Goal: Information Seeking & Learning: Learn about a topic

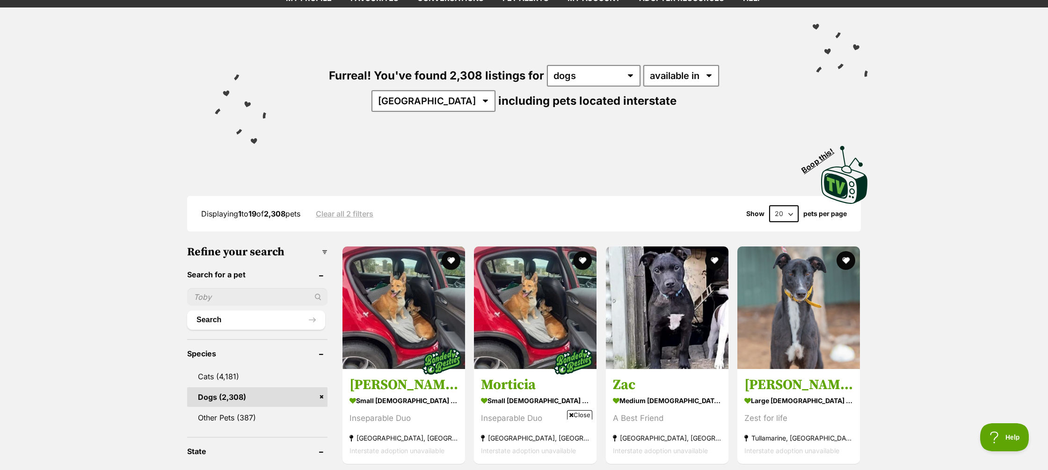
scroll to position [49, 0]
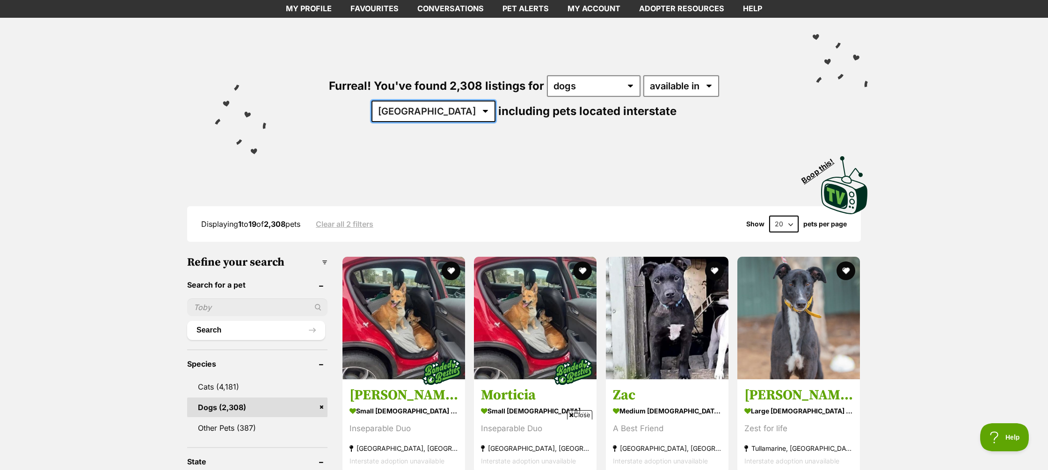
click at [495, 101] on select "Australia ACT NSW NT QLD SA TAS VIC WA" at bounding box center [433, 112] width 124 height 22
select select "WA"
click at [495, 101] on select "Australia ACT NSW NT QLD SA TAS VIC WA" at bounding box center [433, 112] width 124 height 22
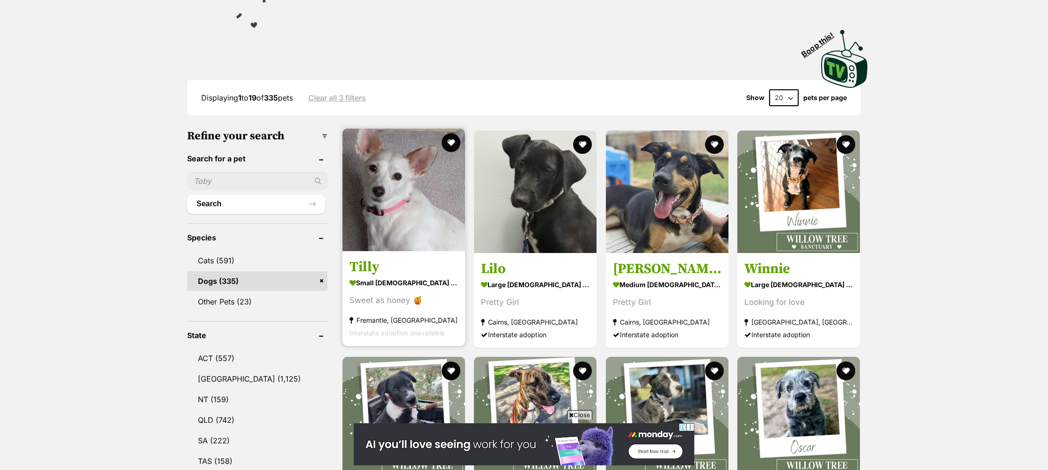
click at [366, 269] on h3 "Tilly" at bounding box center [403, 267] width 109 height 18
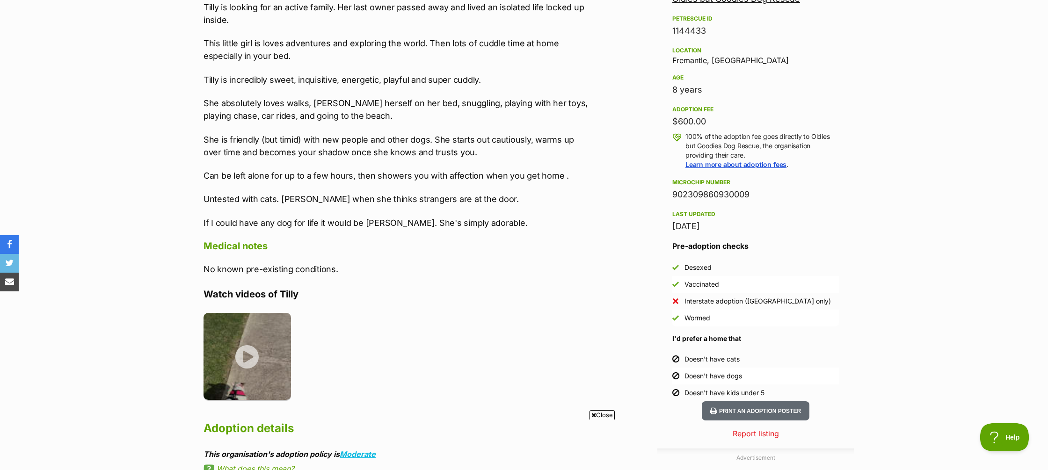
scroll to position [594, 0]
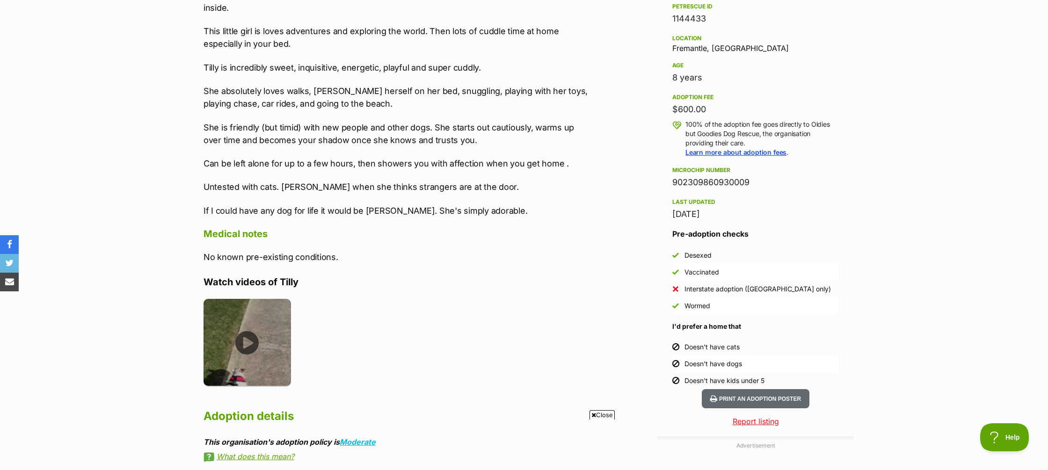
click at [249, 342] on img at bounding box center [246, 342] width 87 height 87
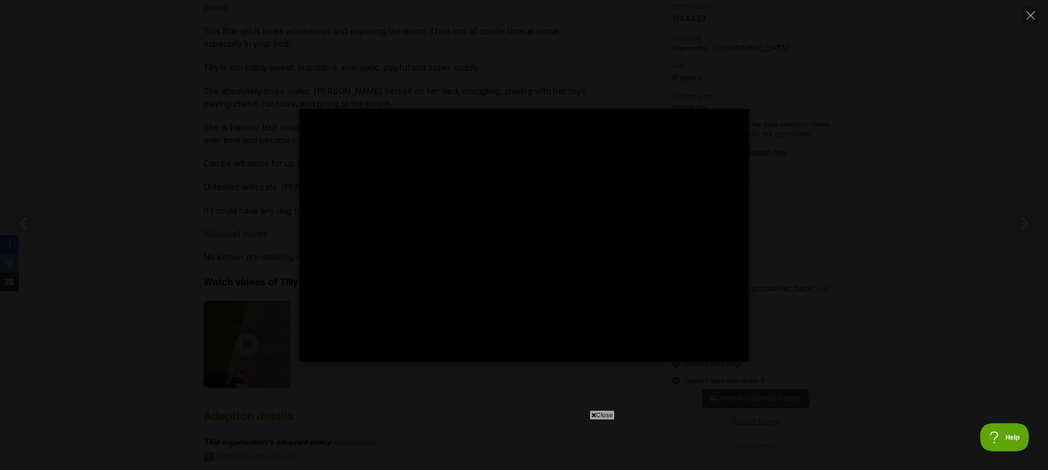
type input "100"
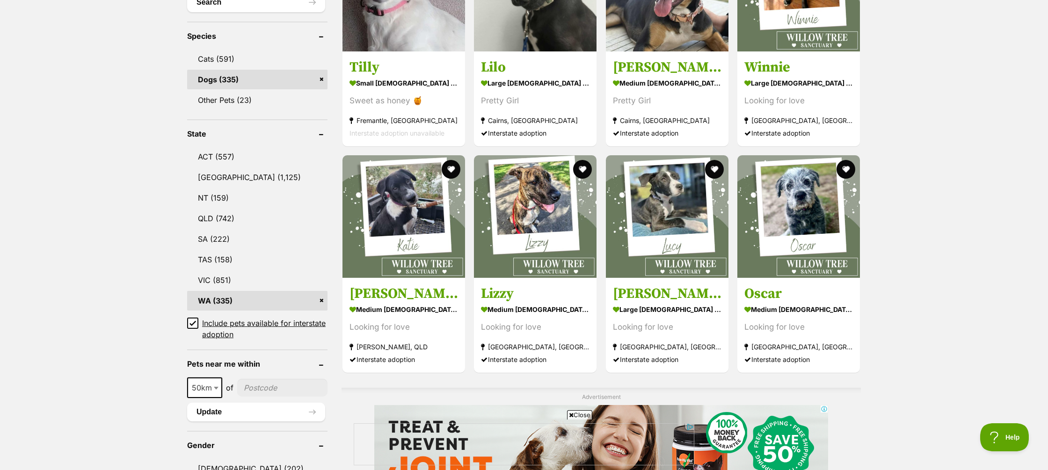
scroll to position [506, 0]
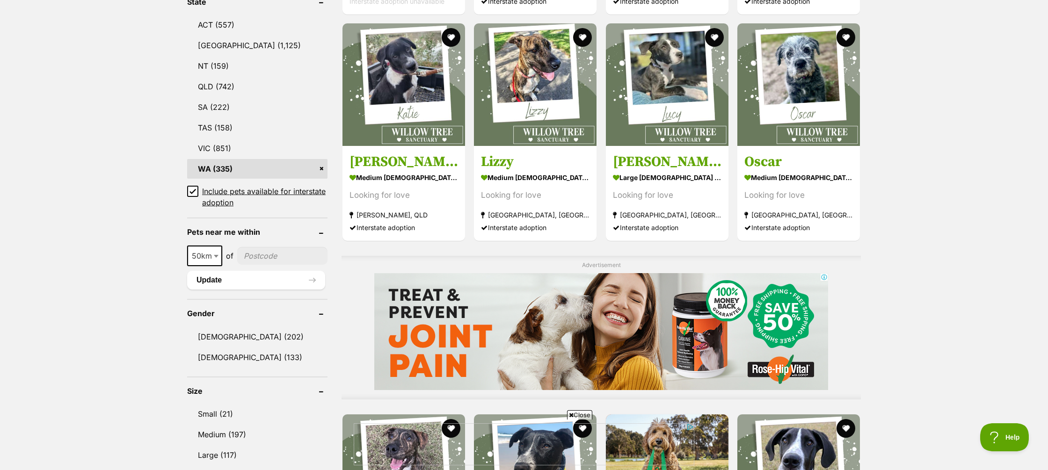
click at [192, 191] on icon at bounding box center [192, 191] width 7 height 7
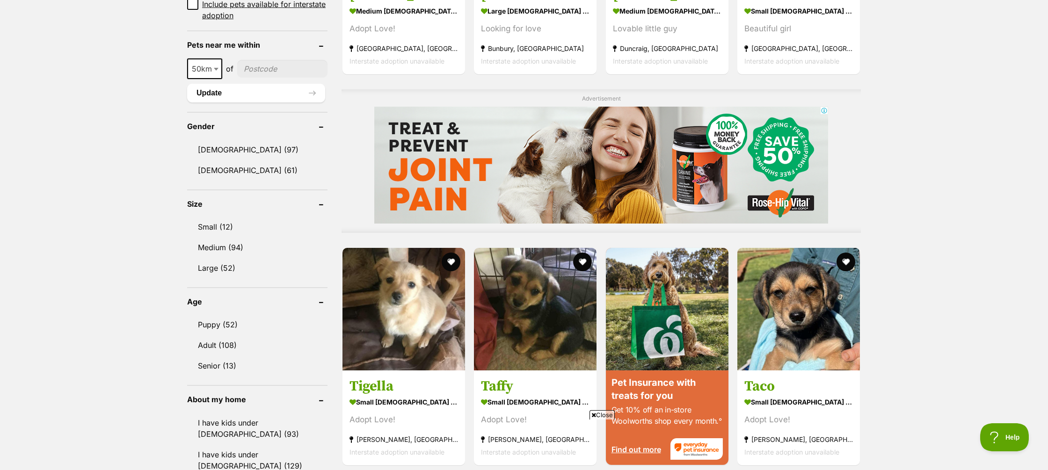
scroll to position [651, 0]
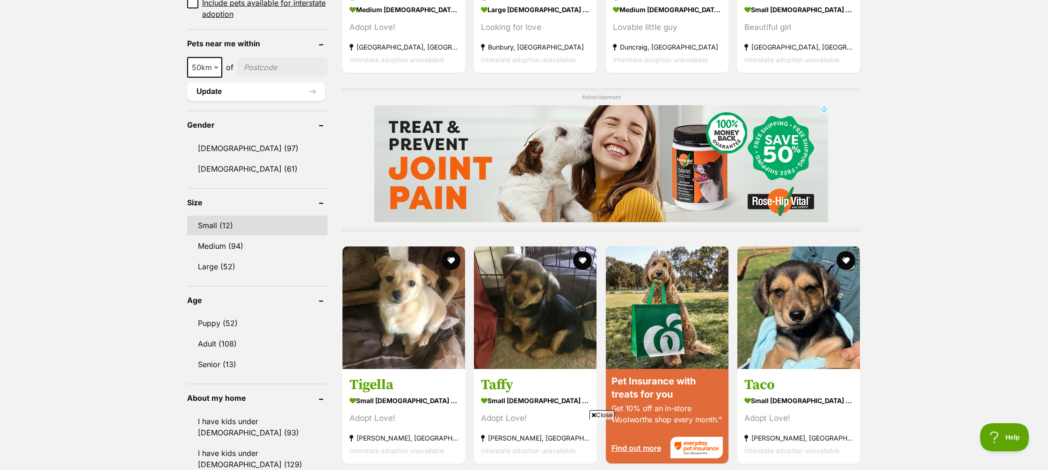
click at [219, 229] on link "Small (12)" at bounding box center [257, 226] width 140 height 20
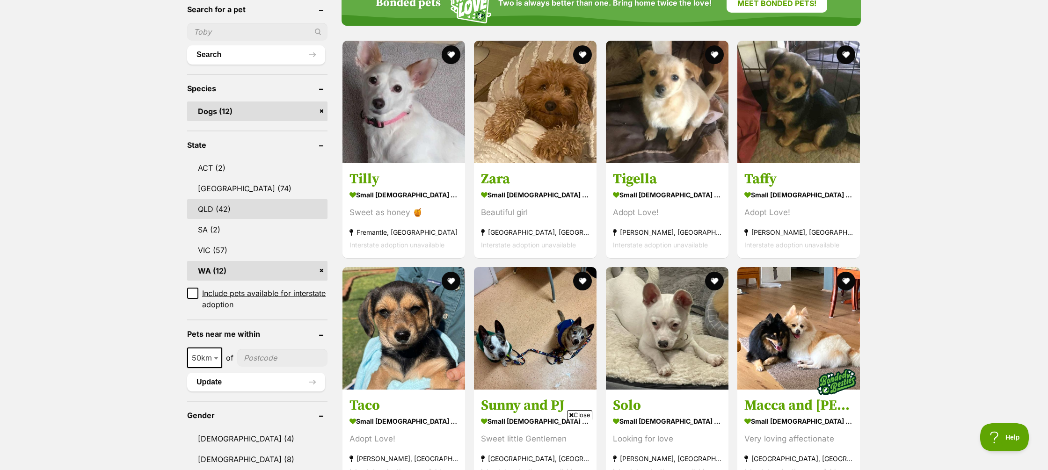
scroll to position [331, 0]
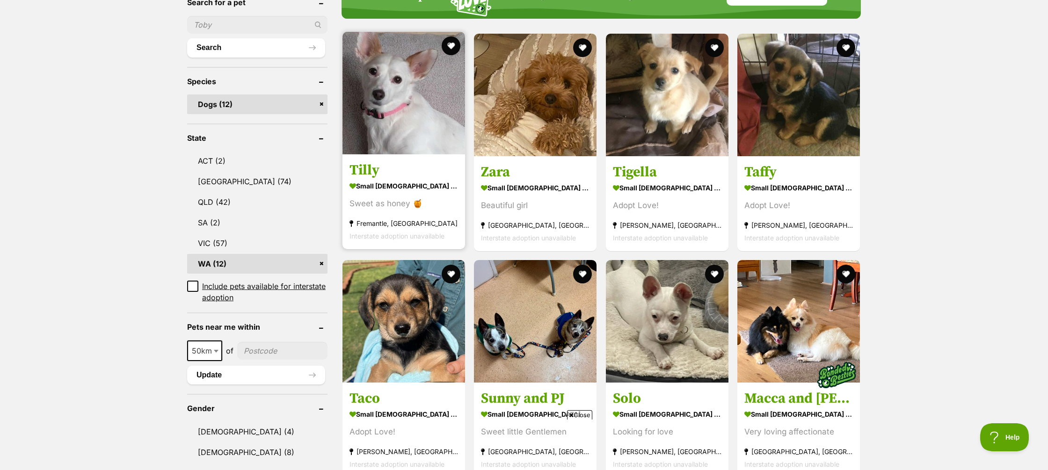
click at [405, 179] on strong "small female Dog" at bounding box center [403, 186] width 109 height 14
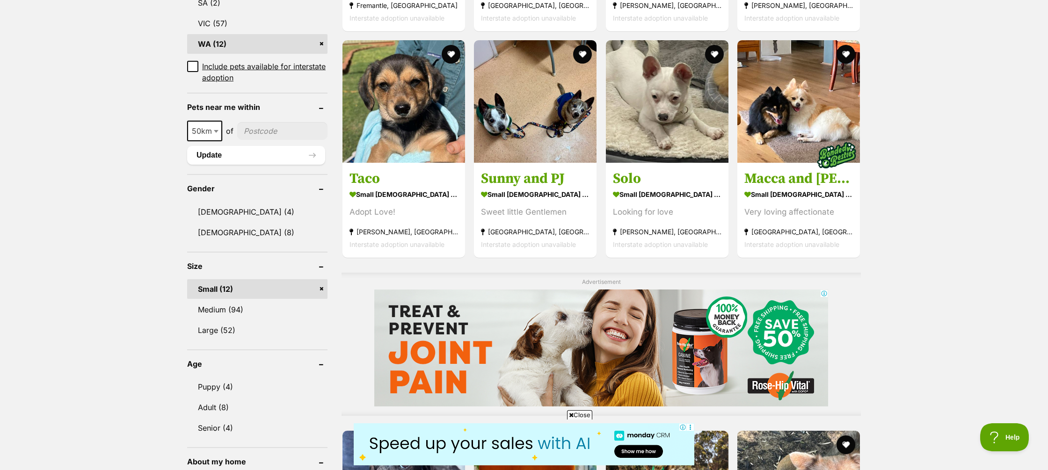
scroll to position [564, 0]
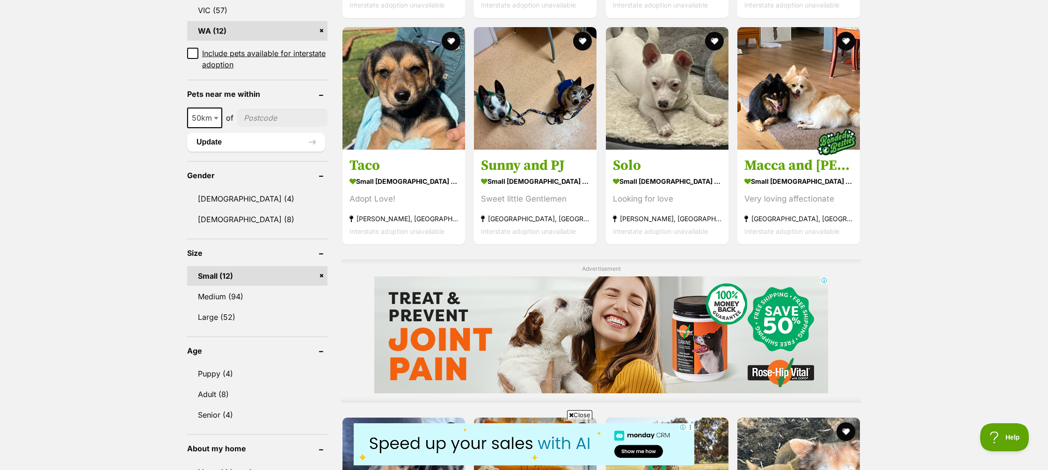
drag, startPoint x: 321, startPoint y: 248, endPoint x: 216, endPoint y: 233, distance: 106.3
click at [321, 266] on link "Small (12)" at bounding box center [257, 276] width 140 height 20
click at [322, 266] on link "Small (12)" at bounding box center [257, 276] width 140 height 20
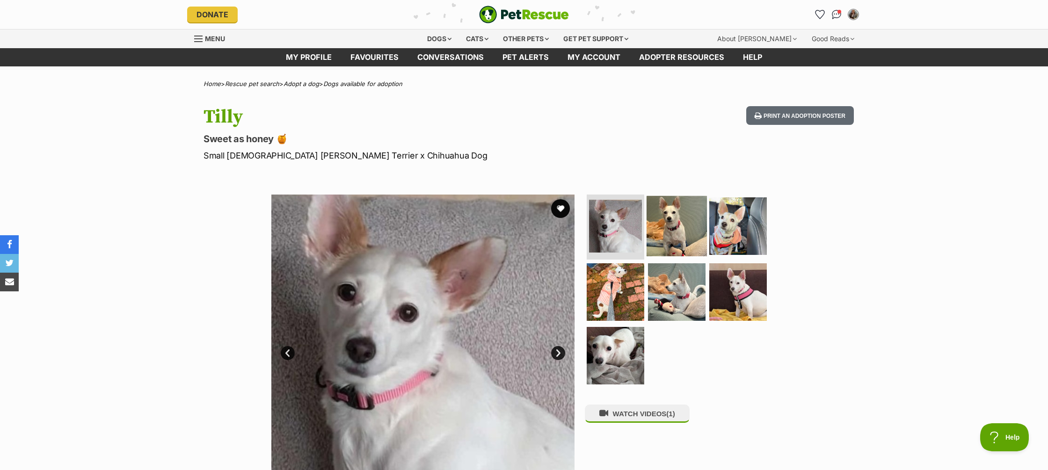
click at [665, 230] on img at bounding box center [676, 225] width 60 height 60
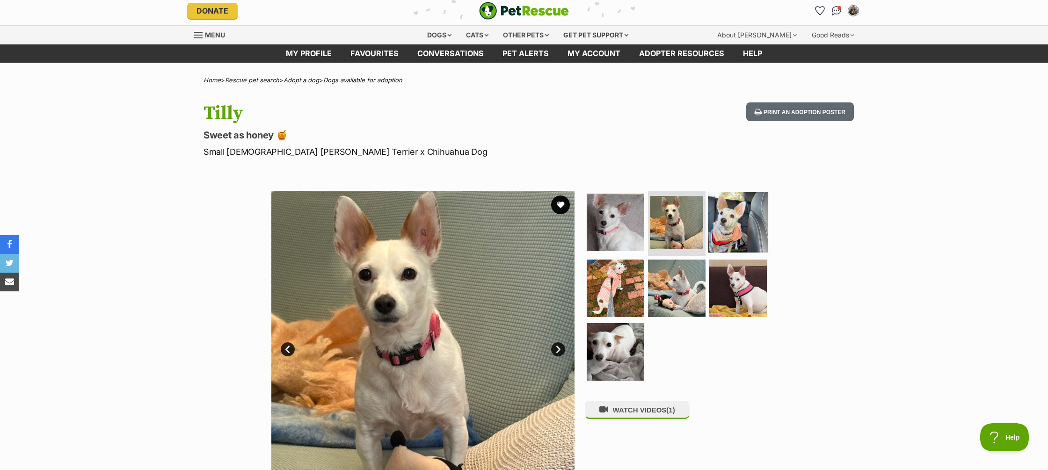
click at [717, 229] on img at bounding box center [738, 222] width 60 height 60
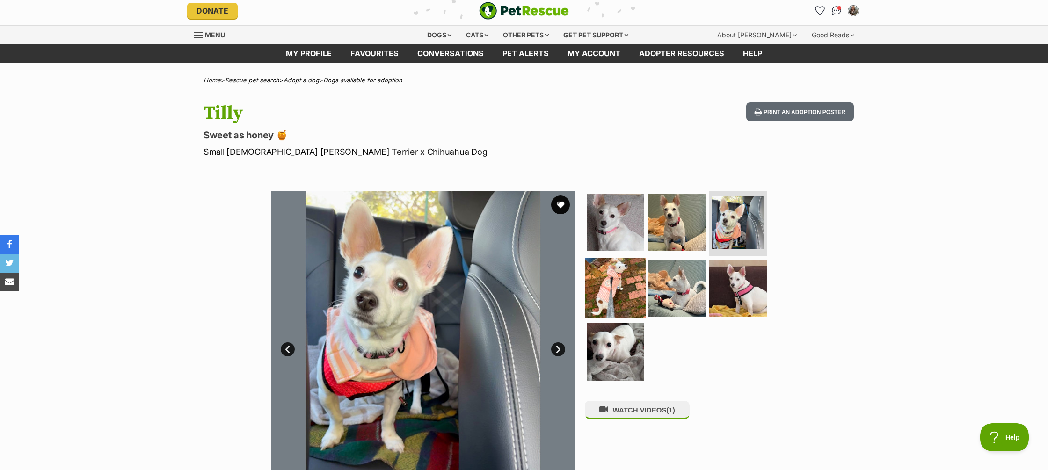
click at [606, 296] on img at bounding box center [615, 288] width 60 height 60
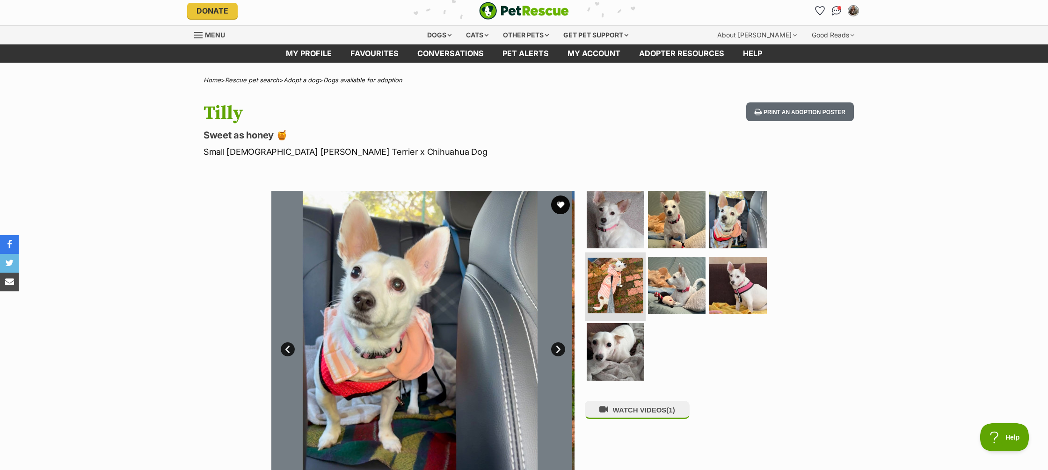
scroll to position [7, 0]
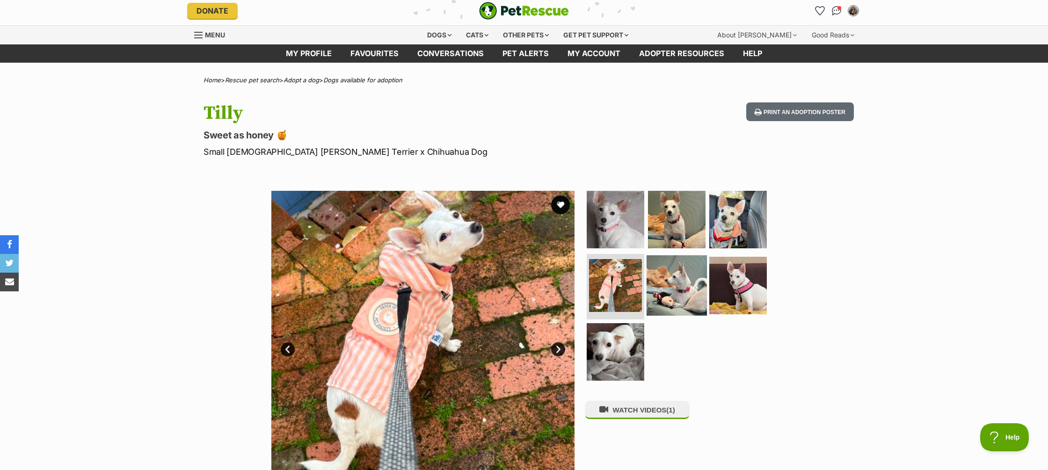
click at [674, 296] on img at bounding box center [676, 285] width 60 height 60
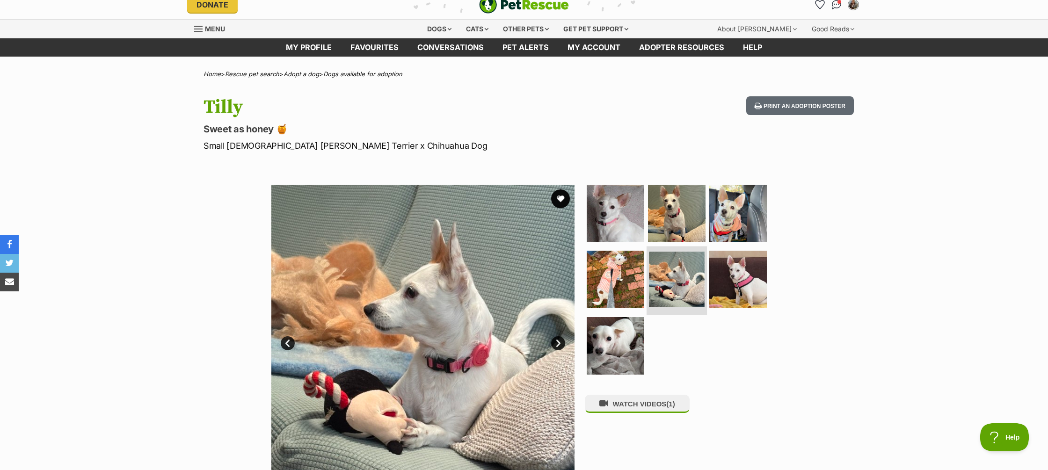
scroll to position [6, 0]
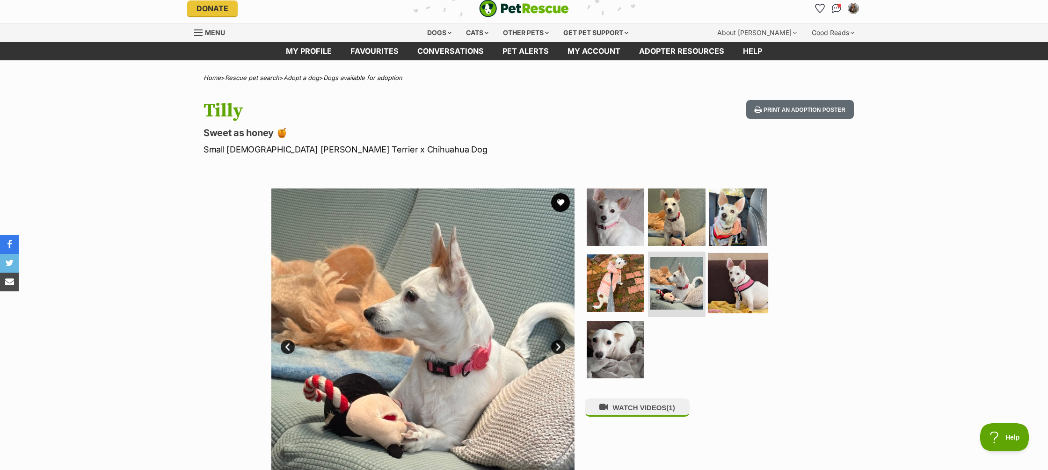
click at [751, 292] on img at bounding box center [738, 283] width 60 height 60
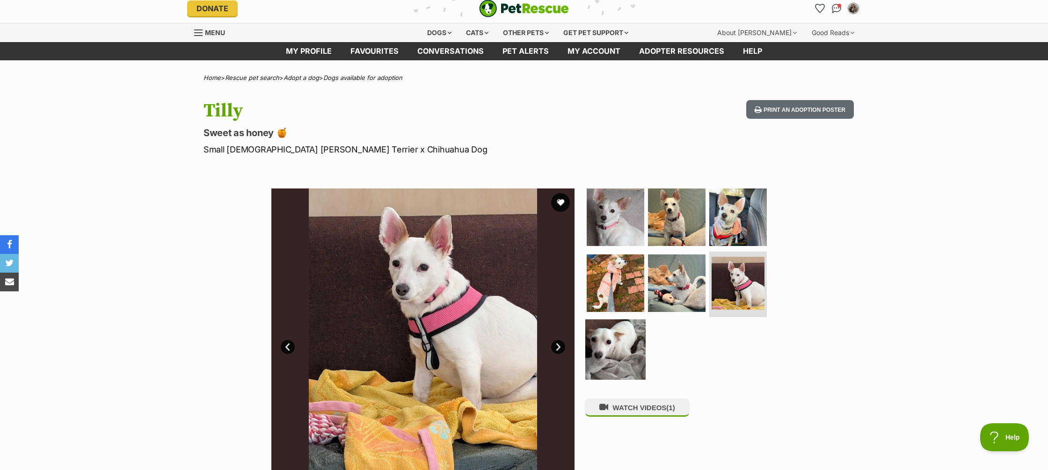
click at [630, 349] on img at bounding box center [615, 349] width 60 height 60
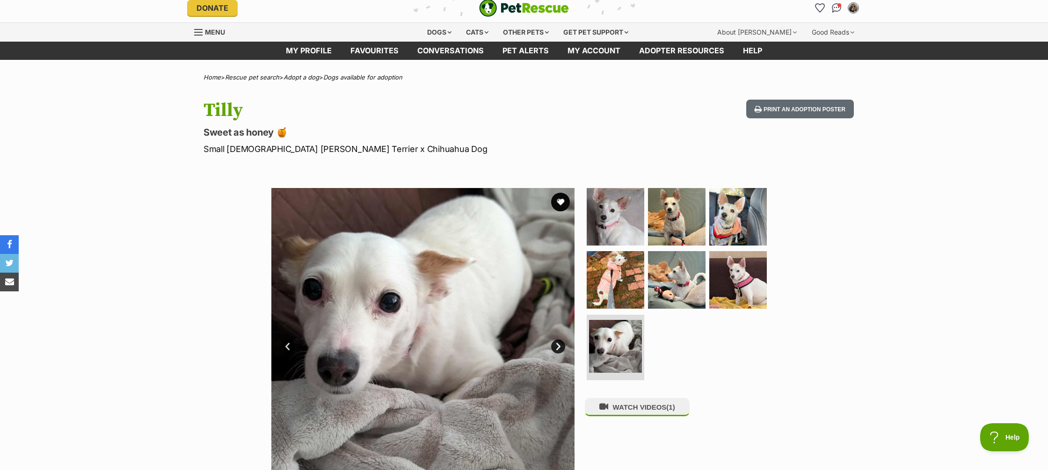
scroll to position [5, 0]
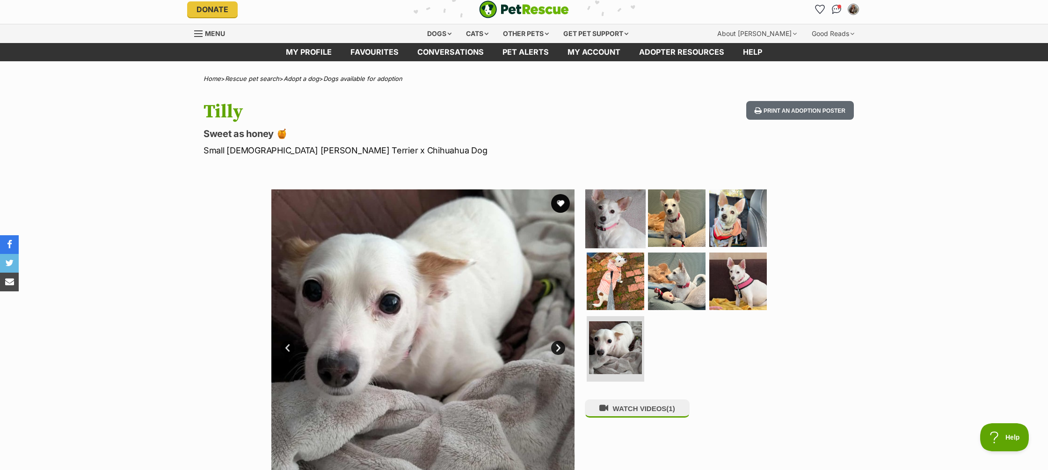
click at [630, 220] on img at bounding box center [615, 218] width 60 height 60
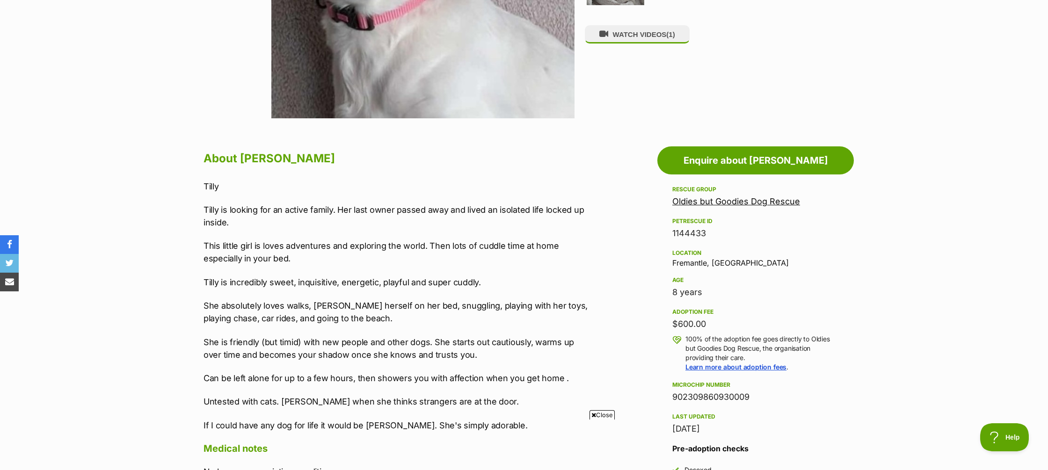
scroll to position [382, 0]
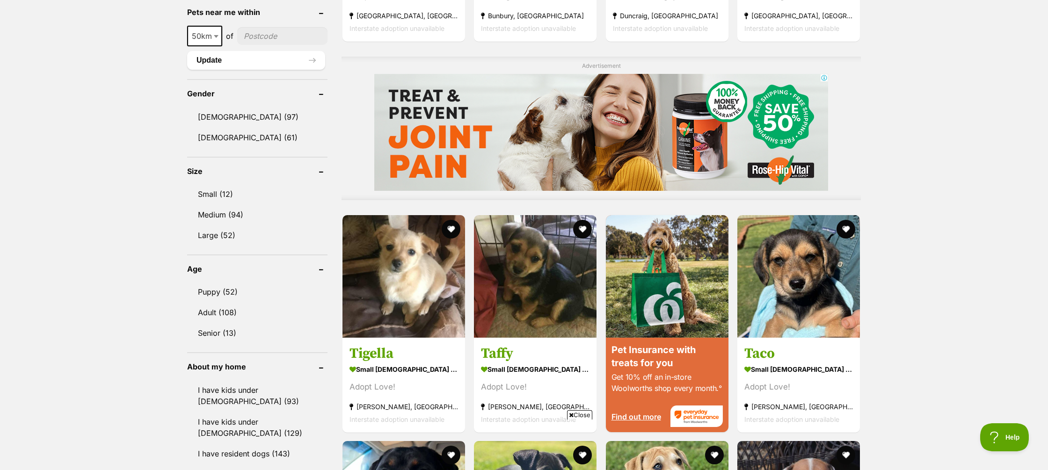
scroll to position [683, 0]
click at [205, 333] on link "Senior (13)" at bounding box center [257, 333] width 140 height 20
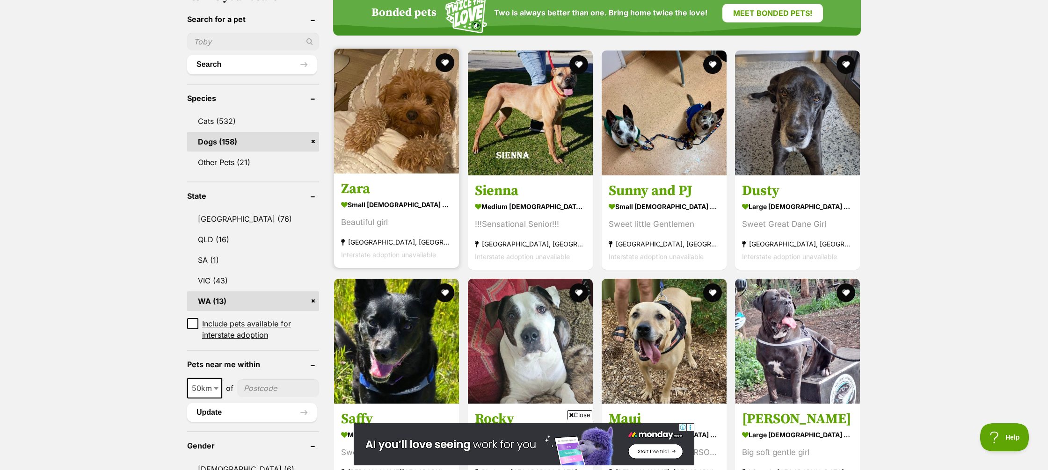
scroll to position [314, 0]
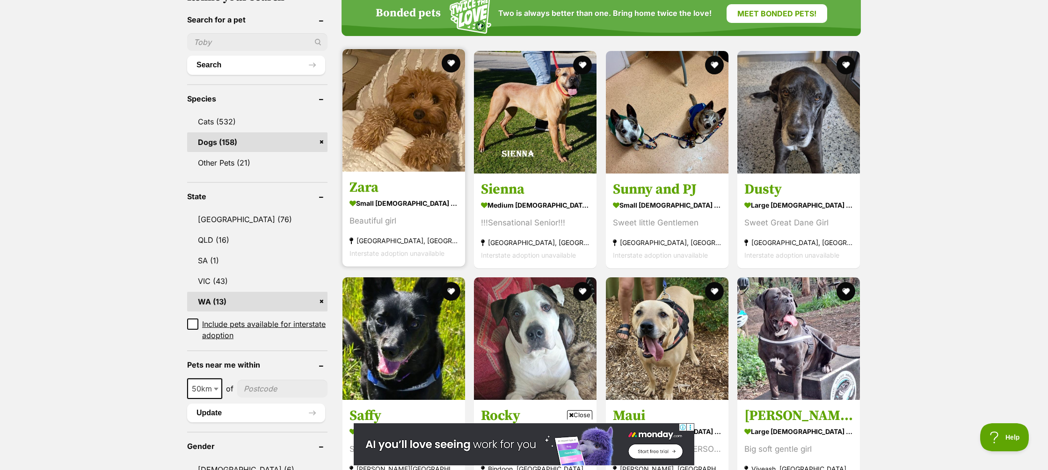
click at [397, 196] on strong "small [DEMOGRAPHIC_DATA] Dog" at bounding box center [403, 203] width 109 height 14
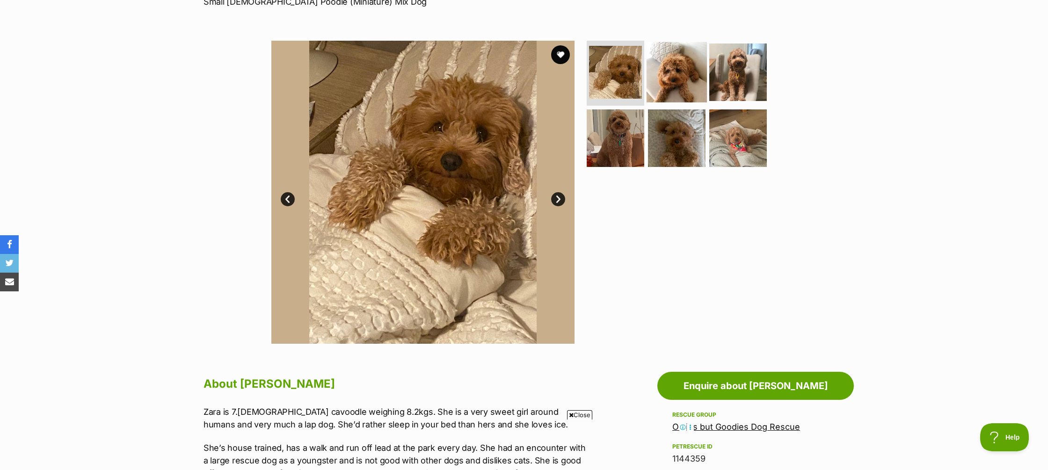
click at [670, 78] on img at bounding box center [676, 72] width 60 height 60
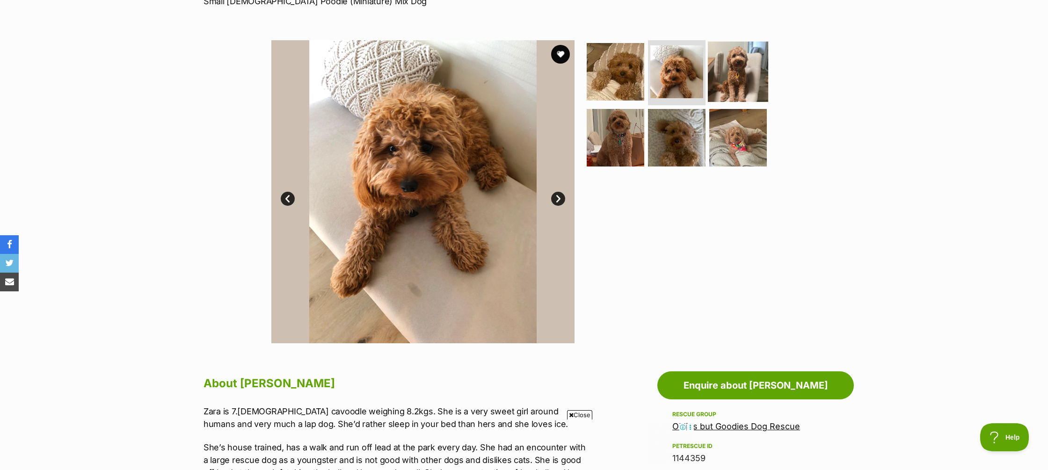
click at [736, 79] on img at bounding box center [738, 71] width 60 height 60
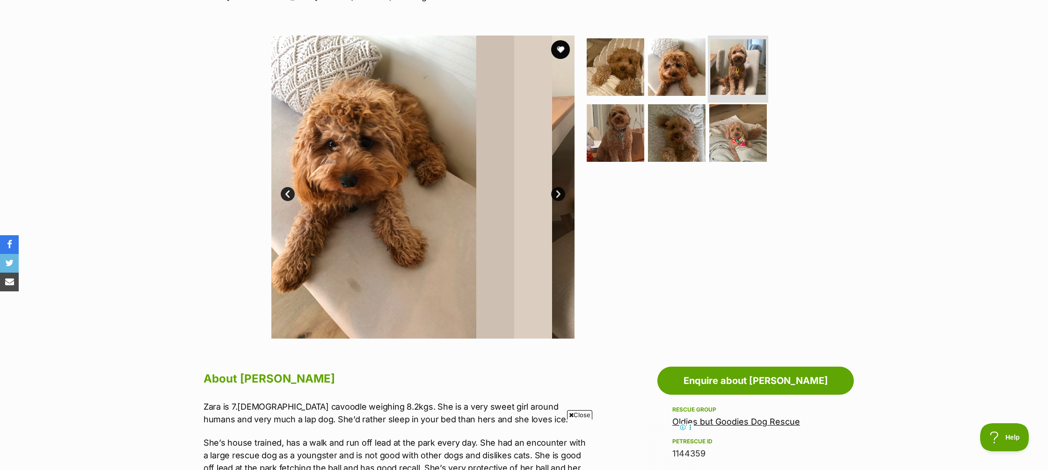
scroll to position [160, 0]
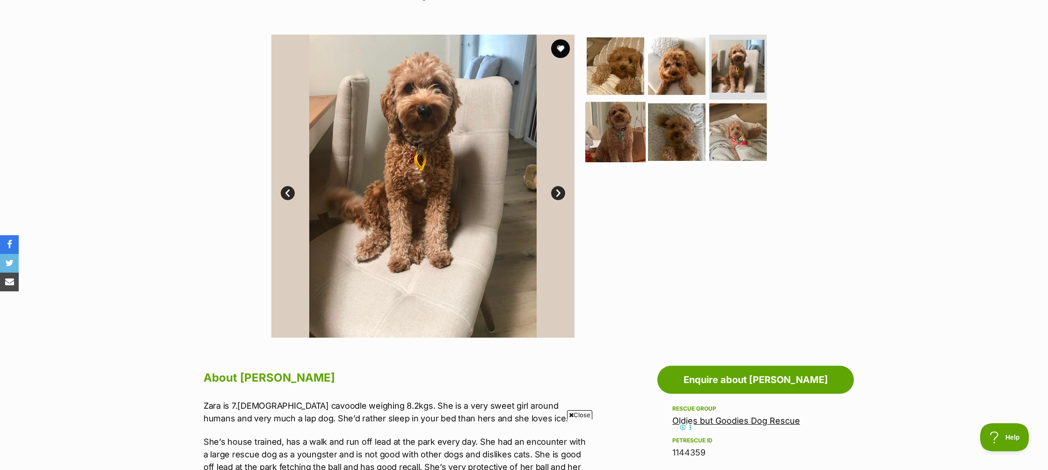
click at [608, 129] on img at bounding box center [615, 132] width 60 height 60
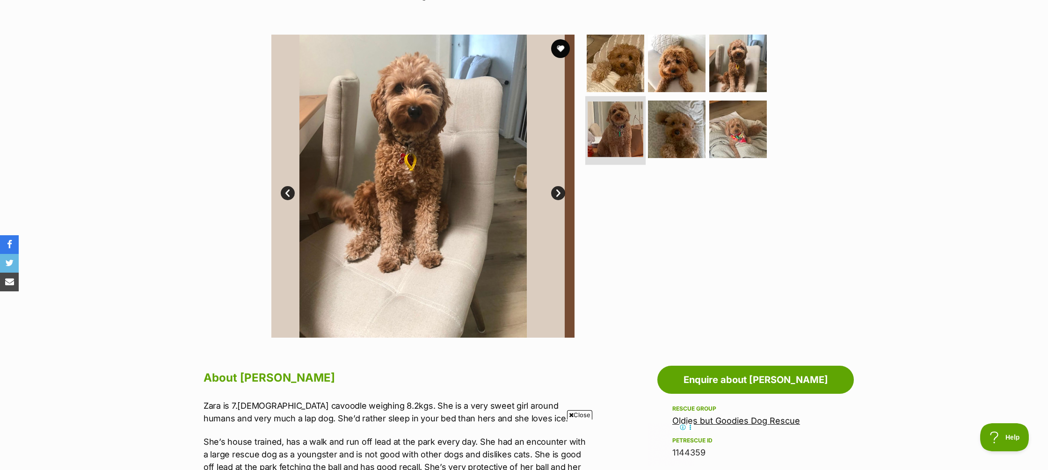
scroll to position [160, 0]
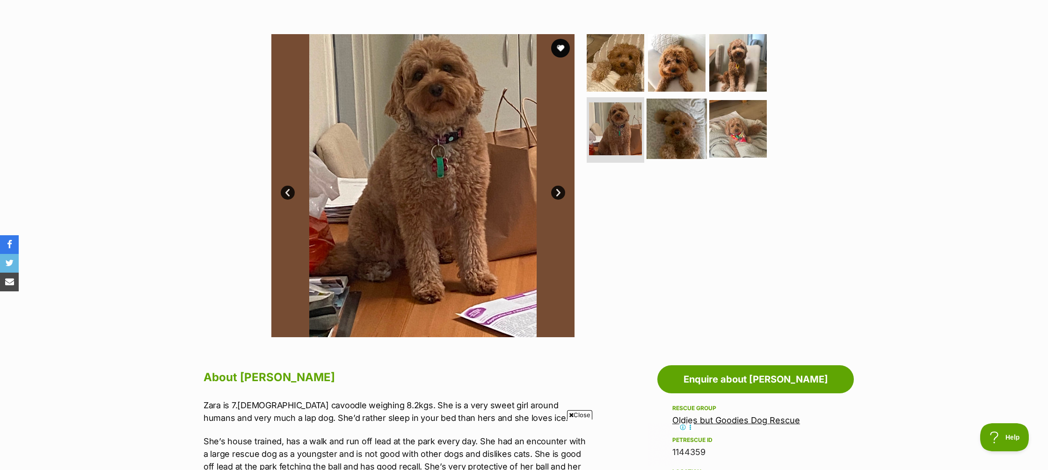
click at [675, 135] on img at bounding box center [676, 129] width 60 height 60
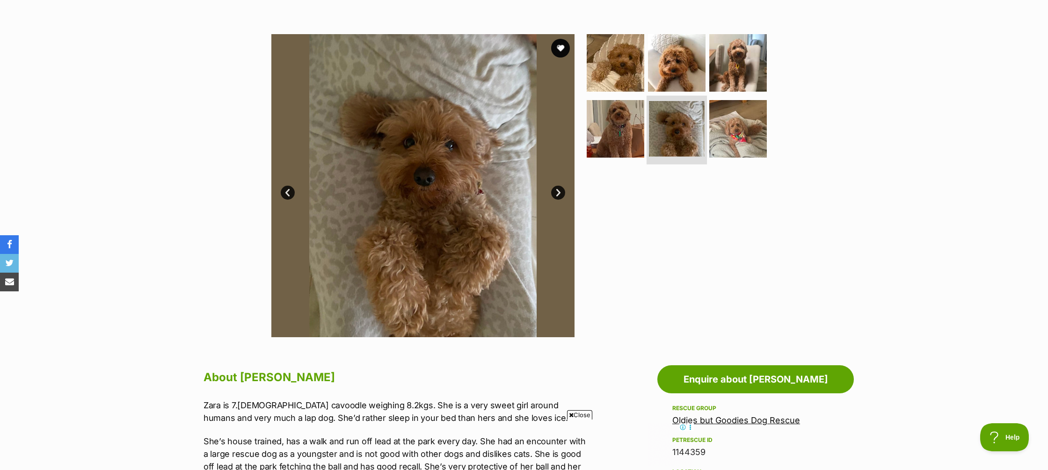
scroll to position [0, 0]
click at [733, 138] on img at bounding box center [738, 129] width 60 height 60
